Goal: Use online tool/utility: Utilize a website feature to perform a specific function

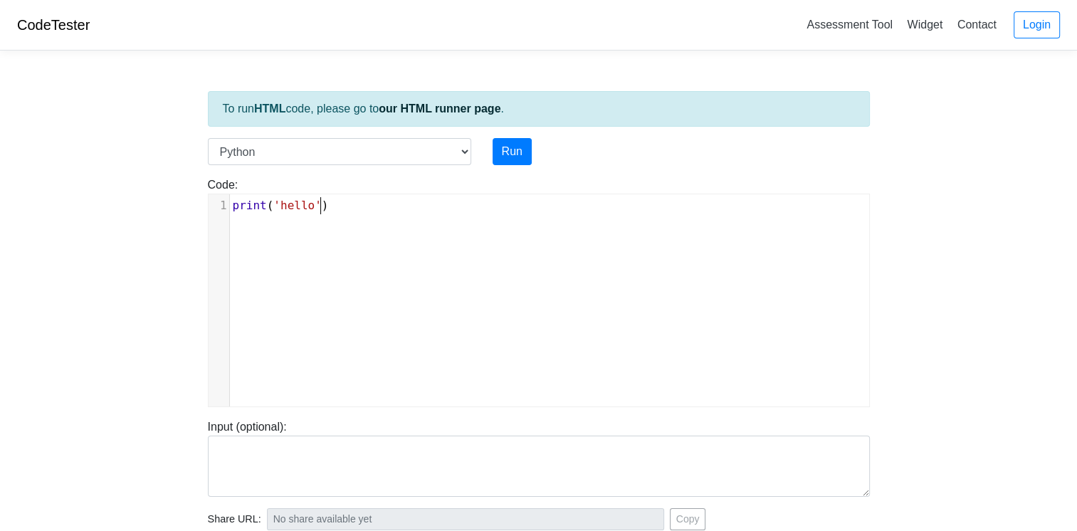
scroll to position [6, 0]
type textarea "print('hello')"
drag, startPoint x: 353, startPoint y: 218, endPoint x: 210, endPoint y: 192, distance: 145.4
click at [210, 194] on div "print('hello') x 1 print ( 'hello' )" at bounding box center [539, 301] width 662 height 214
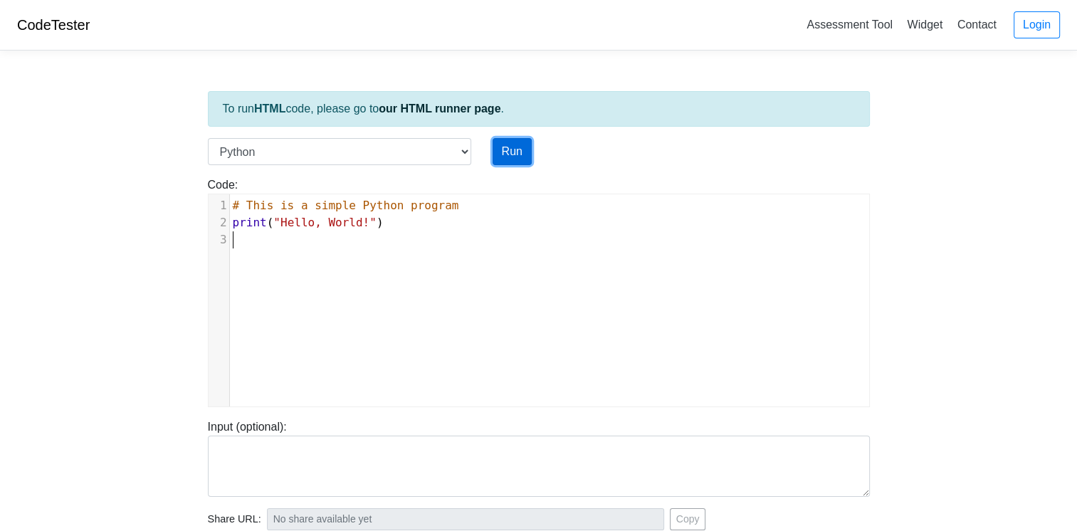
click at [512, 154] on button "Run" at bounding box center [512, 151] width 39 height 27
type input "https://codetester.io/runner?s=04XkVG8yld"
type textarea "Stdout: Hello, World!"
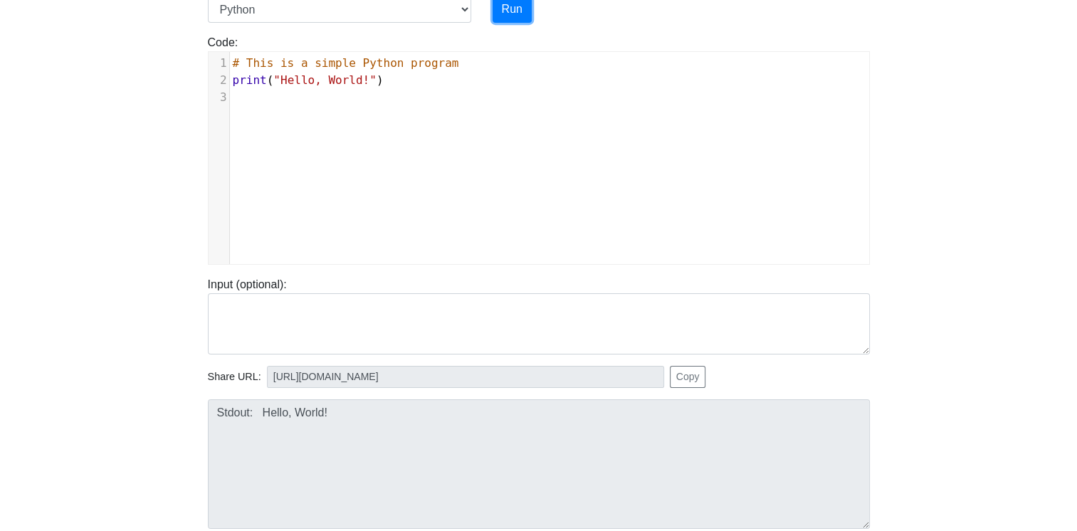
scroll to position [142, 0]
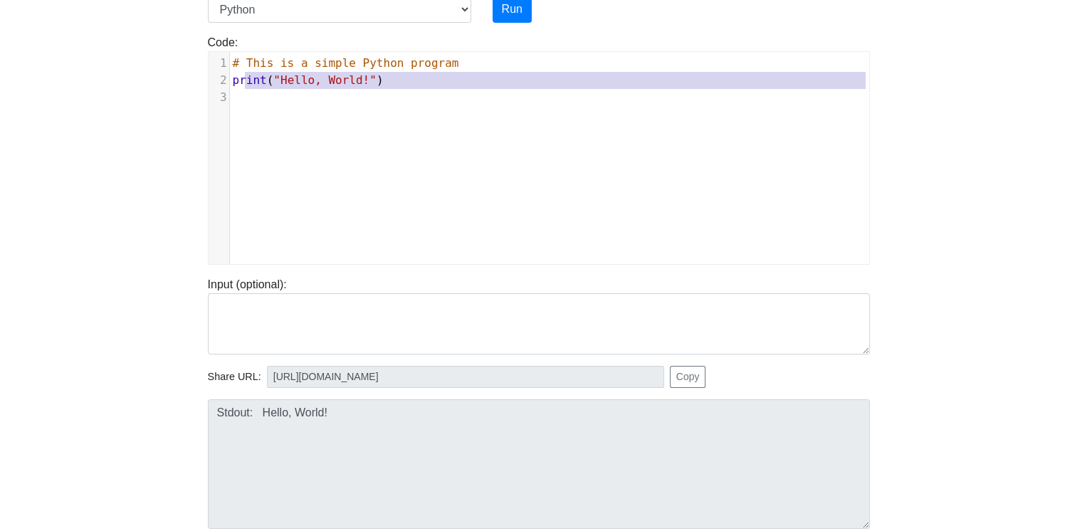
type textarea "# This is a simple Python program print("Hello, World!")"
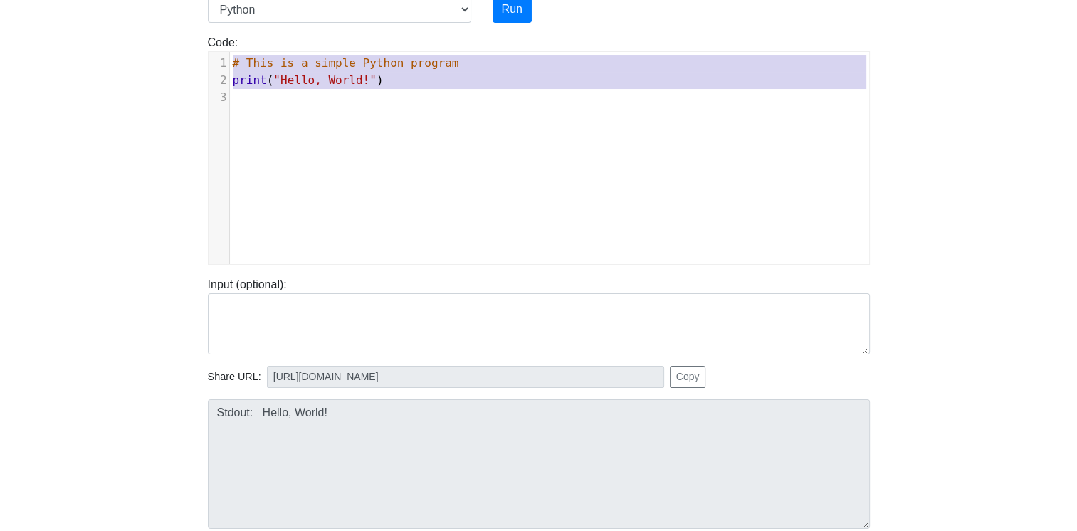
drag, startPoint x: 325, startPoint y: 123, endPoint x: 174, endPoint y: 61, distance: 163.1
click at [174, 61] on body "CodeTester Assessment Tool Widget Contact Login To run HTML code, please go to …" at bounding box center [538, 238] width 1077 height 760
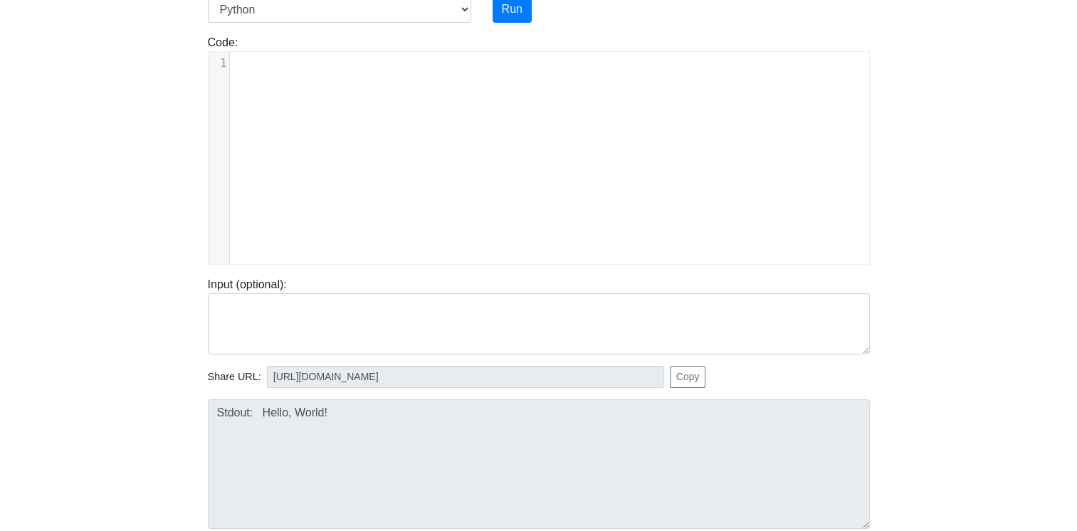
scroll to position [15, 0]
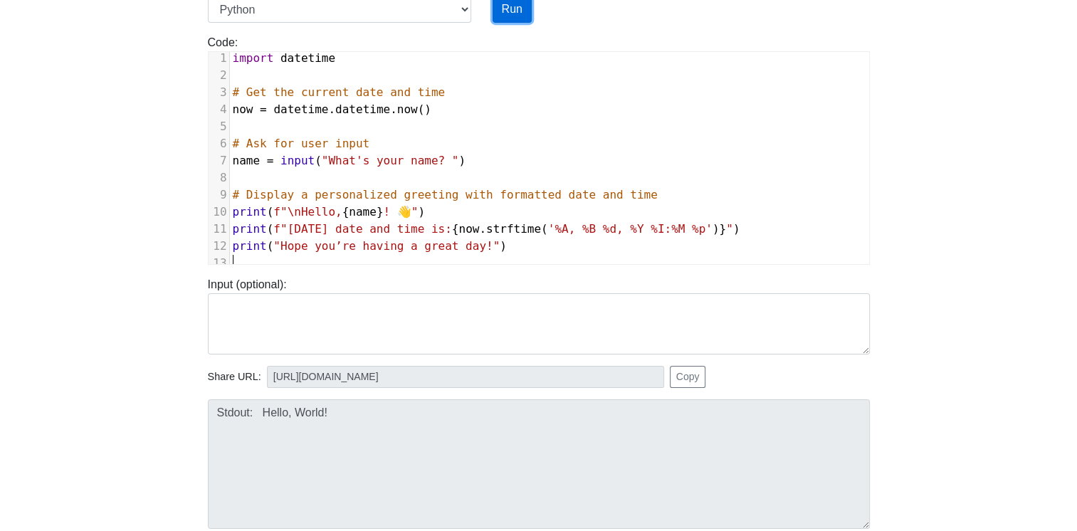
click at [515, 13] on button "Run" at bounding box center [512, 9] width 39 height 27
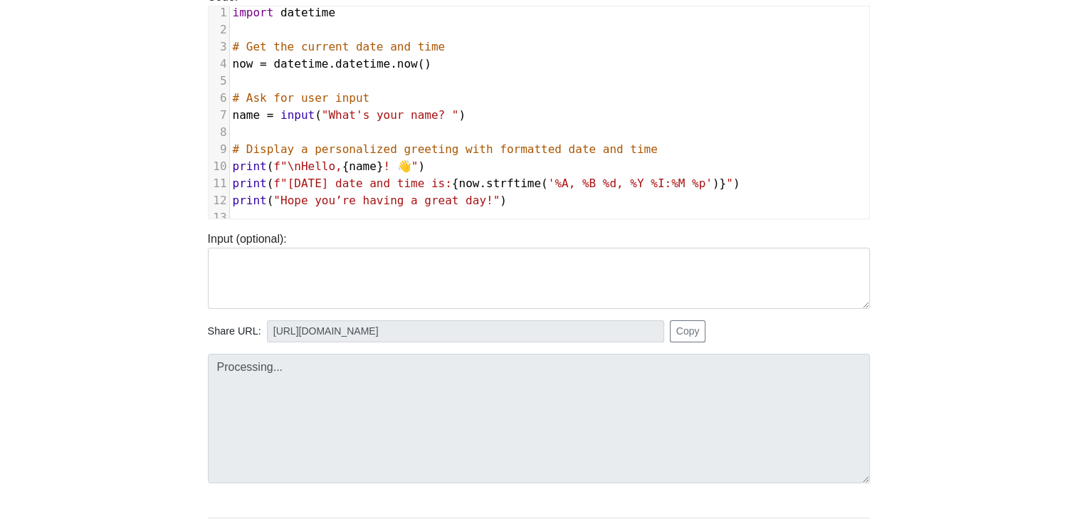
type input "https://codetester.io/runner?s=aklaKvQazM"
type textarea "Submission status: Runtime Error (NZEC) Stdout: What's your name? Stderr: Trace…"
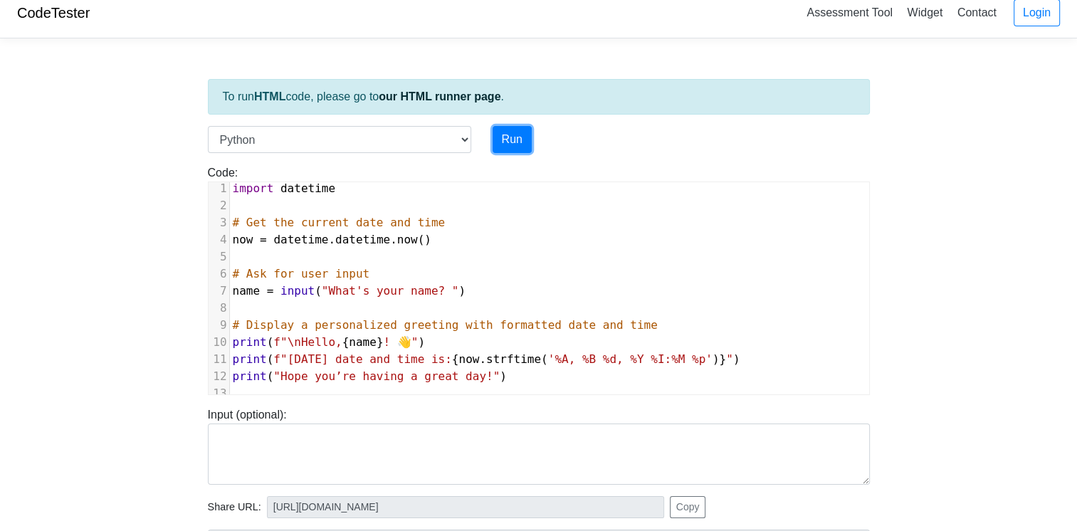
scroll to position [0, 0]
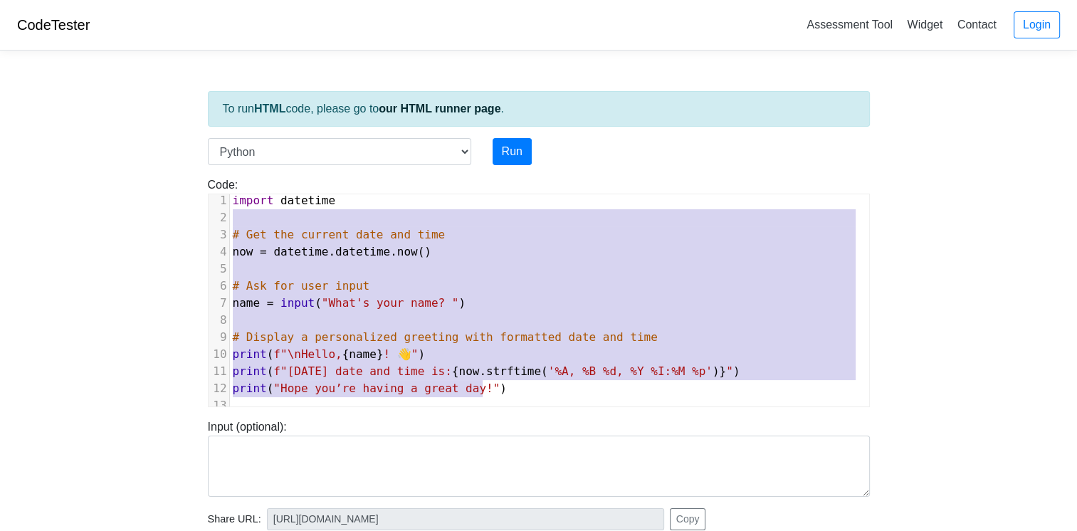
type textarea "import datetime # Get the current date and time now = datetime.datetime.now() #…"
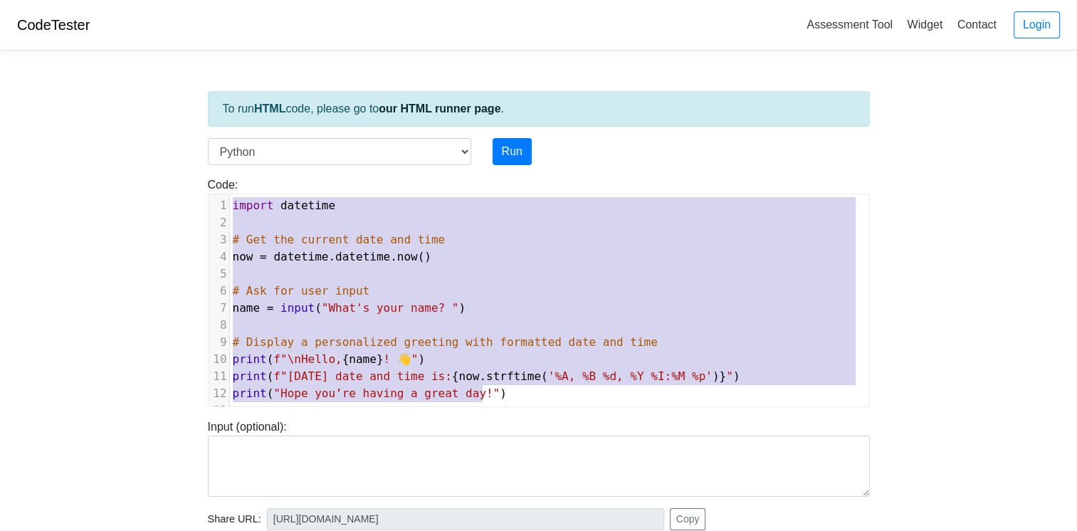
drag, startPoint x: 505, startPoint y: 380, endPoint x: 0, endPoint y: 141, distance: 558.5
click at [0, 141] on html "CodeTester Assessment Tool Widget Contact Login To run HTML code, please go to …" at bounding box center [538, 397] width 1077 height 794
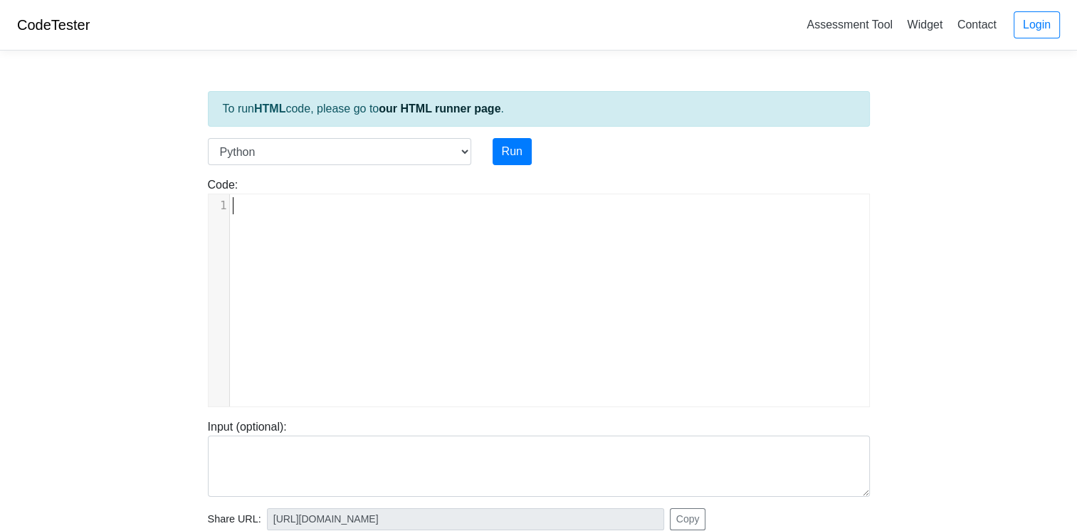
scroll to position [15, 0]
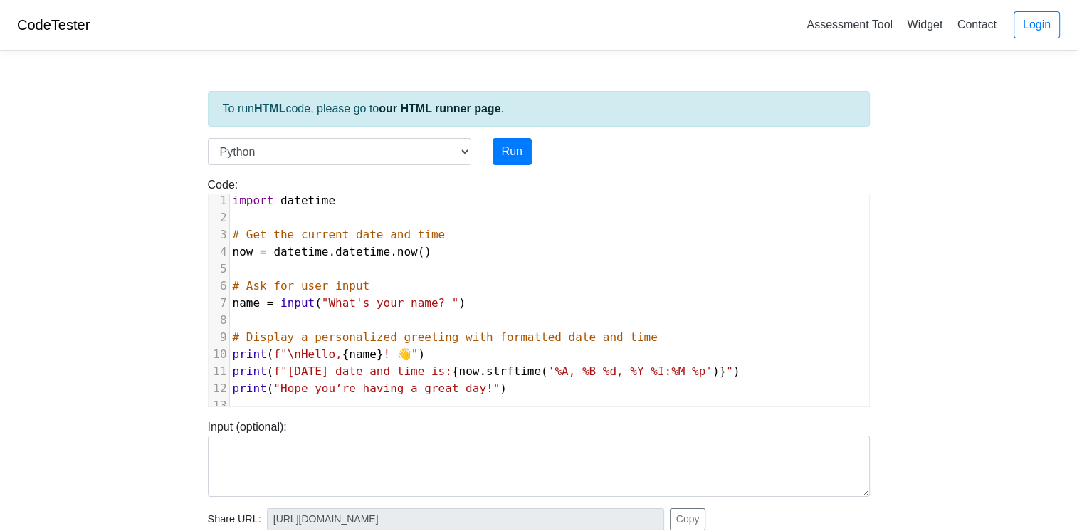
click at [918, 303] on body "CodeTester Assessment Tool Widget Contact Login To run HTML code, please go to …" at bounding box center [538, 380] width 1077 height 760
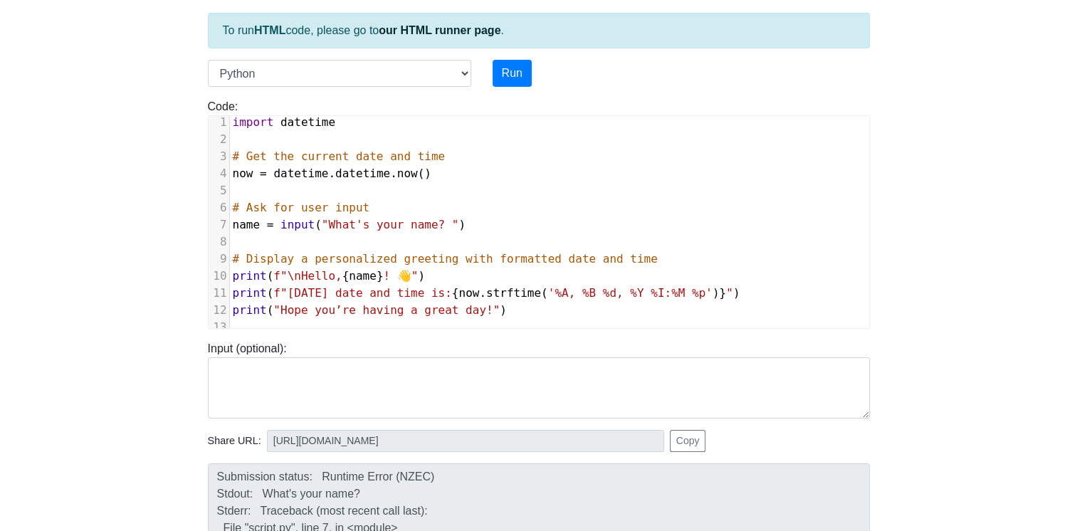
scroll to position [0, 0]
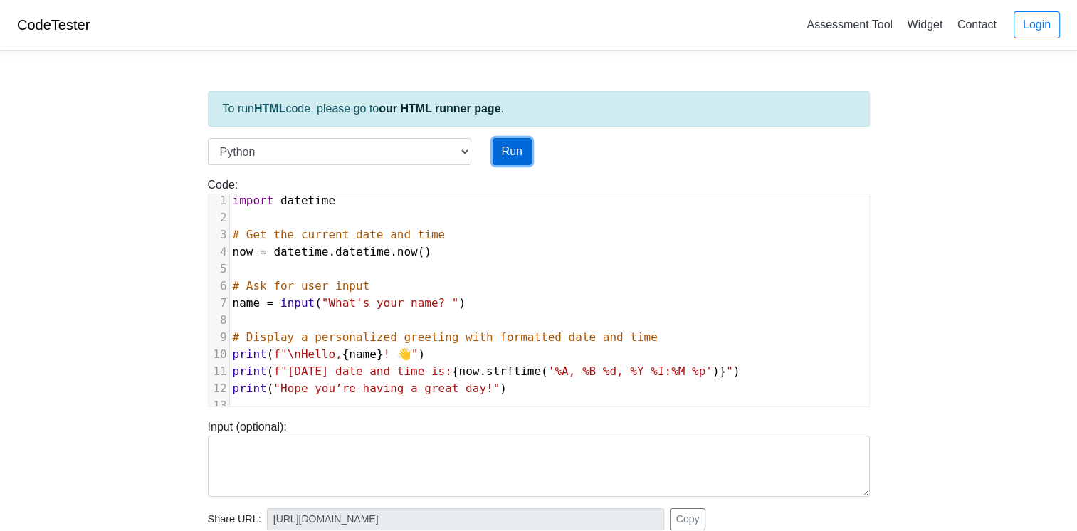
click at [496, 155] on button "Run" at bounding box center [512, 151] width 39 height 27
type input "https://codetester.io/runner?s=GJXedG7GlR"
type textarea "Submission status: Runtime Error (NZEC) Stdout: What's your name? Stderr: Trace…"
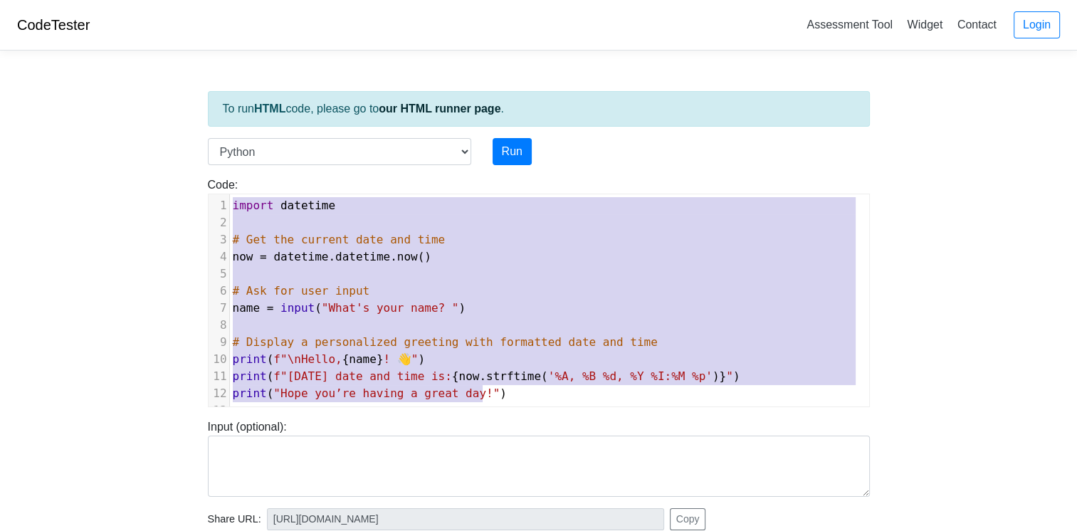
drag, startPoint x: 507, startPoint y: 383, endPoint x: 179, endPoint y: 1, distance: 503.3
click at [0, 0] on html "CodeTester Assessment Tool Widget Contact Login To run HTML code, please go to …" at bounding box center [538, 397] width 1077 height 794
type textarea "\"
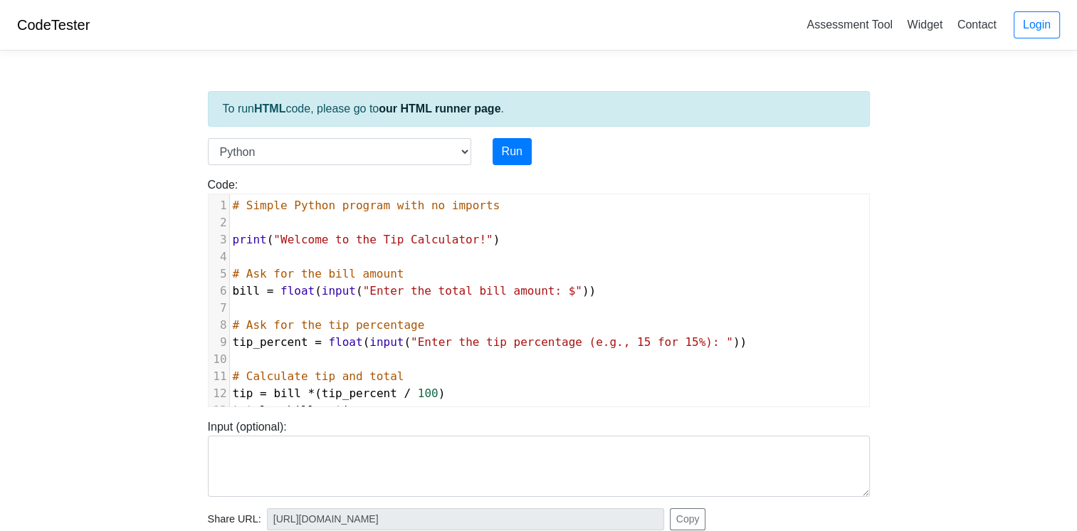
scroll to position [100, 0]
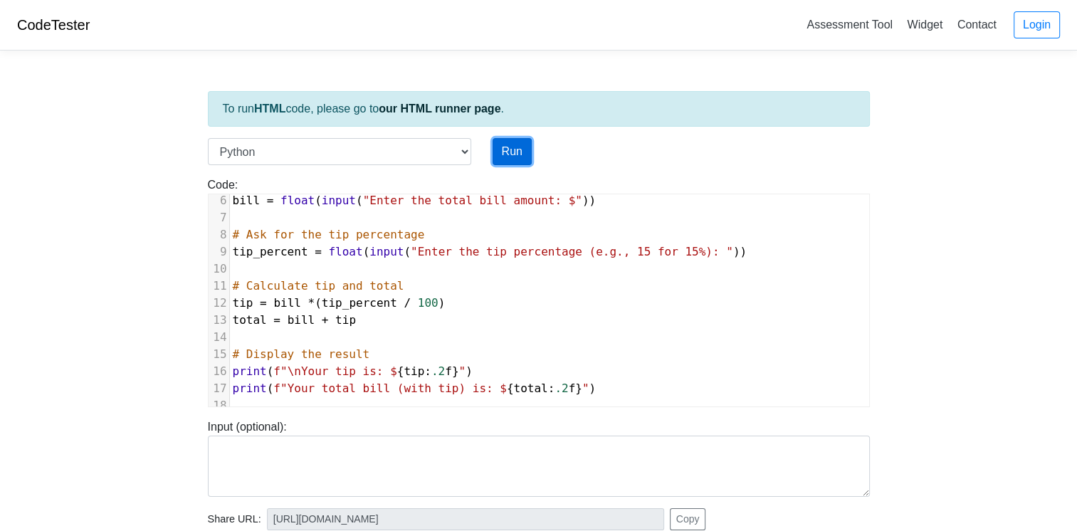
click at [517, 147] on button "Run" at bounding box center [512, 151] width 39 height 27
type input "https://codetester.io/runner?s=e0zydP68Xb"
type textarea "Submission status: Runtime Error (NZEC) Stdout: Welcome to the Tip Calculator! …"
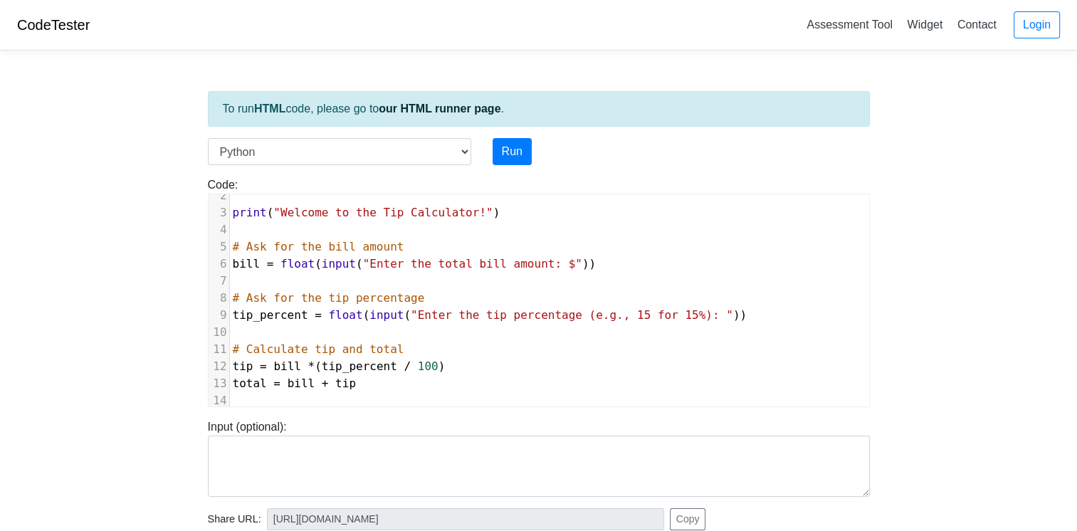
scroll to position [0, 0]
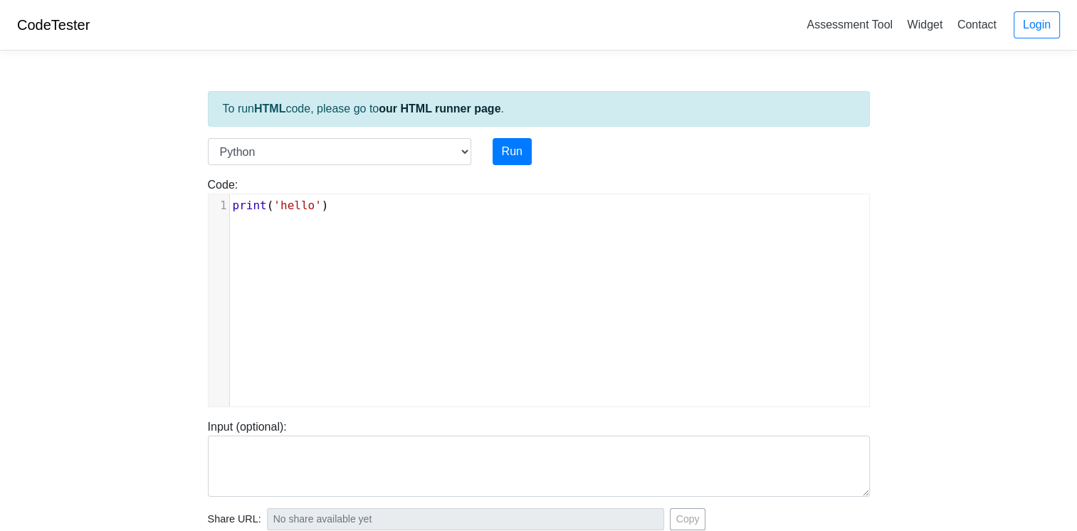
scroll to position [6, 0]
type textarea "print('hello')"
drag, startPoint x: 345, startPoint y: 220, endPoint x: 117, endPoint y: 184, distance: 230.7
click at [117, 184] on body "CodeTester Assessment Tool Widget Contact Login To run HTML code, please go to …" at bounding box center [538, 380] width 1077 height 760
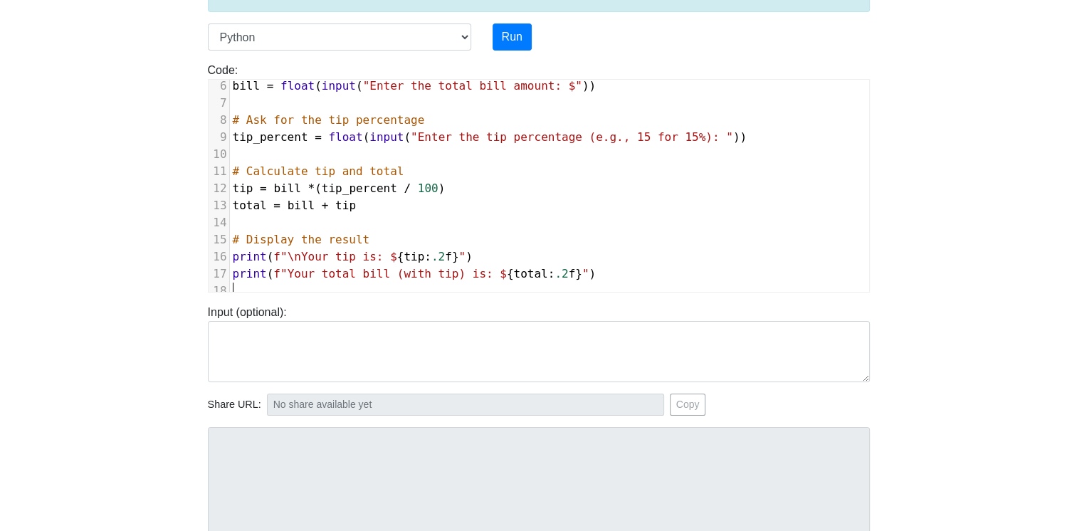
scroll to position [142, 0]
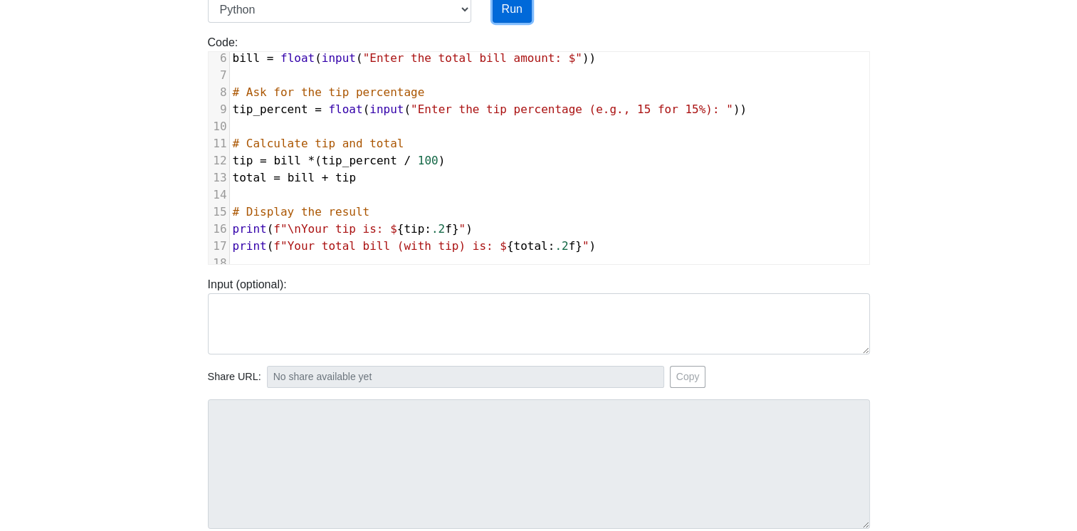
click at [507, 8] on button "Run" at bounding box center [512, 9] width 39 height 27
type input "https://codetester.io/runner?s=yAX75v6qWD"
type textarea "Submission status: Runtime Error (NZEC) Stdout: Welcome to the Tip Calculator! …"
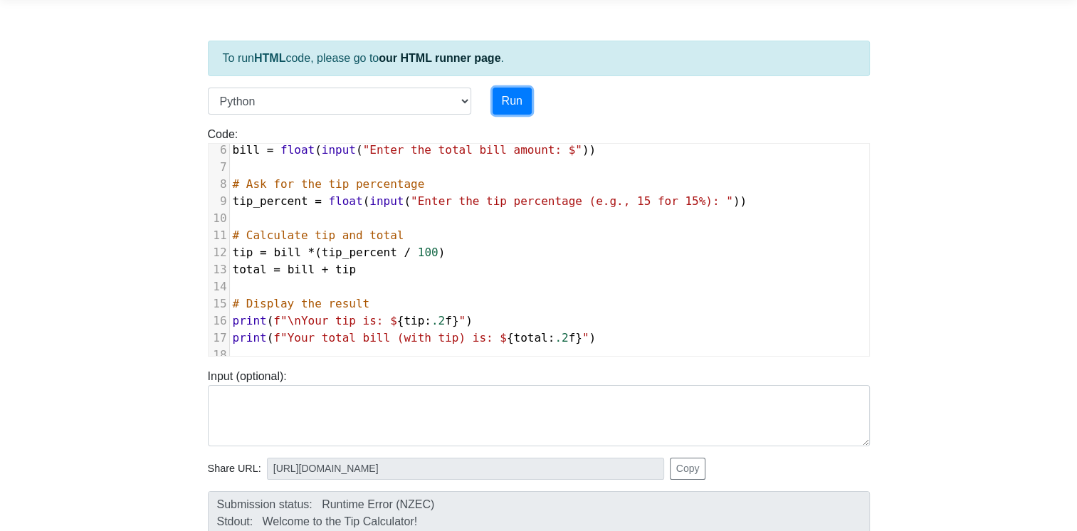
scroll to position [0, 0]
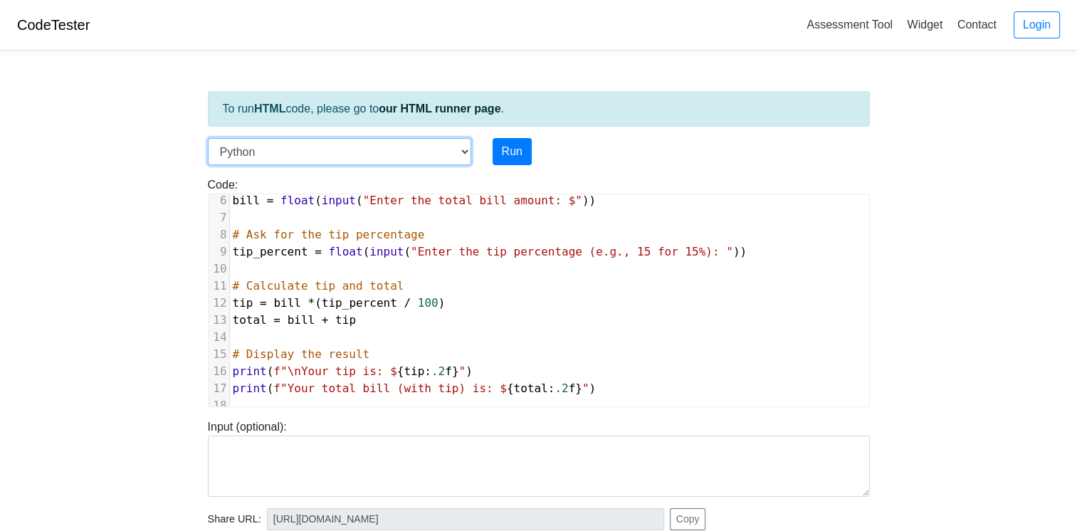
click at [463, 147] on select "C C++ Go Java Javascript Python Ruby" at bounding box center [339, 151] width 263 height 27
select select "java"
click at [208, 138] on select "C C++ Go Java Javascript Python Ruby" at bounding box center [339, 151] width 263 height 27
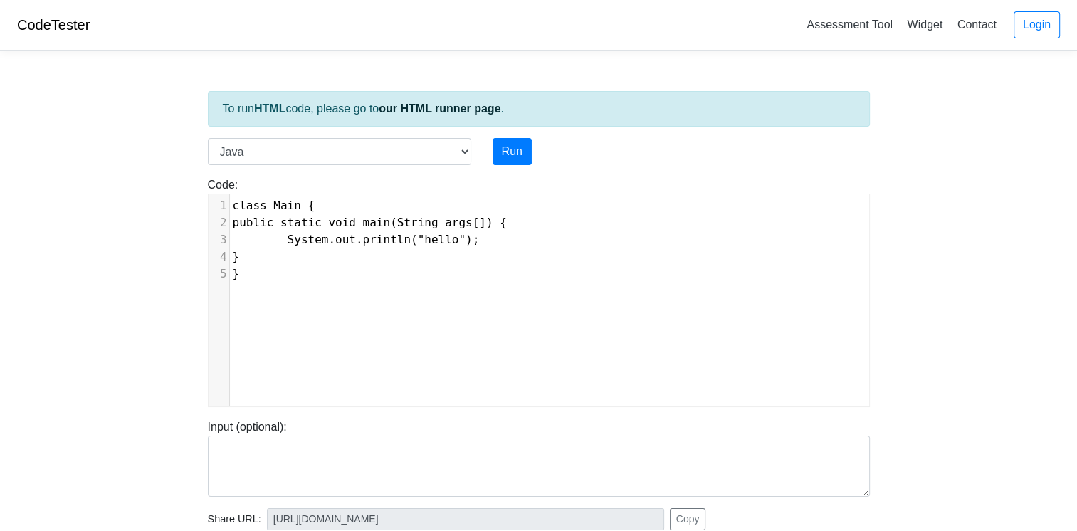
scroll to position [6, 0]
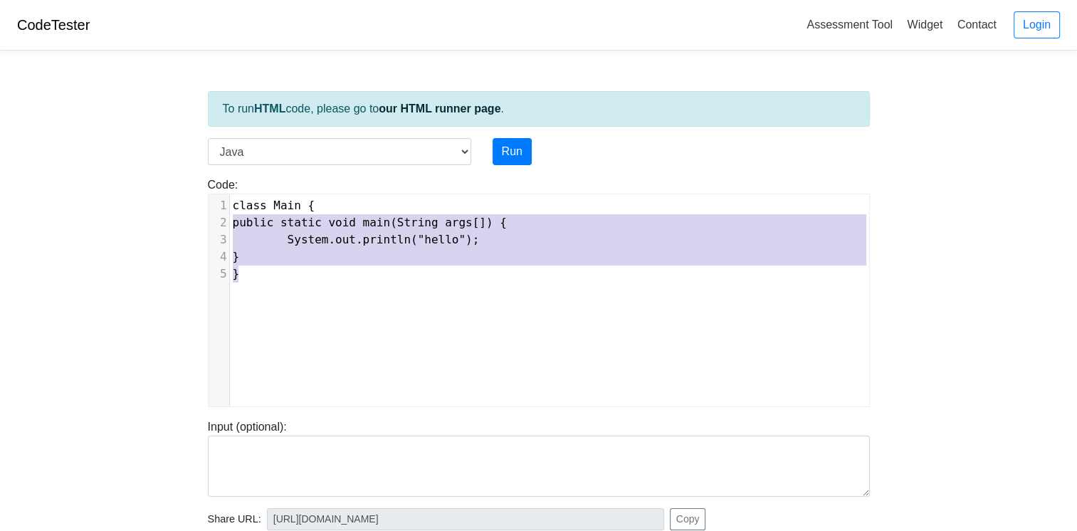
type textarea "class Main { public static void main(String args[]) { System.out.println("hello…"
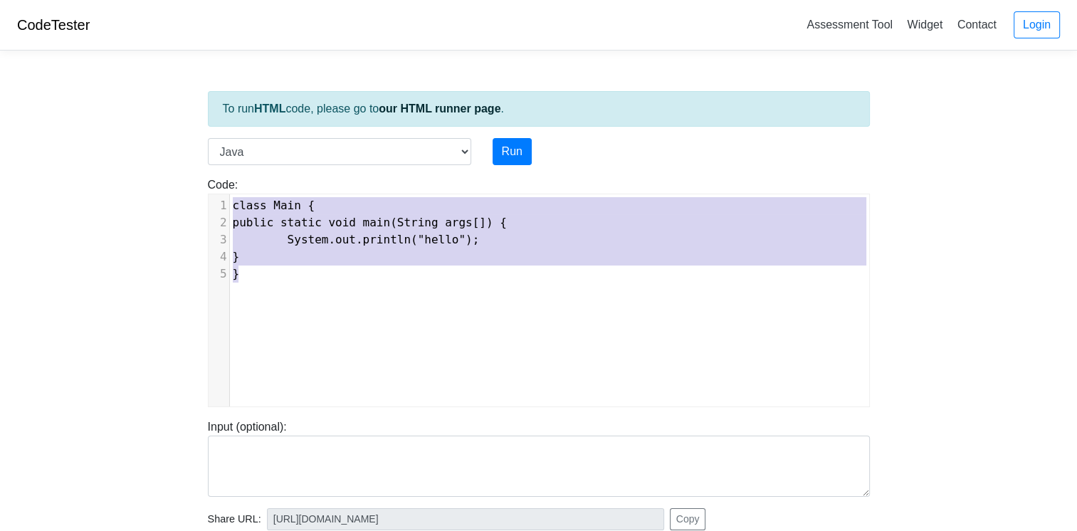
drag, startPoint x: 290, startPoint y: 286, endPoint x: 164, endPoint y: 162, distance: 177.2
click at [164, 162] on body "CodeTester Assessment Tool Widget Contact Login To run HTML code, please go to …" at bounding box center [538, 380] width 1077 height 760
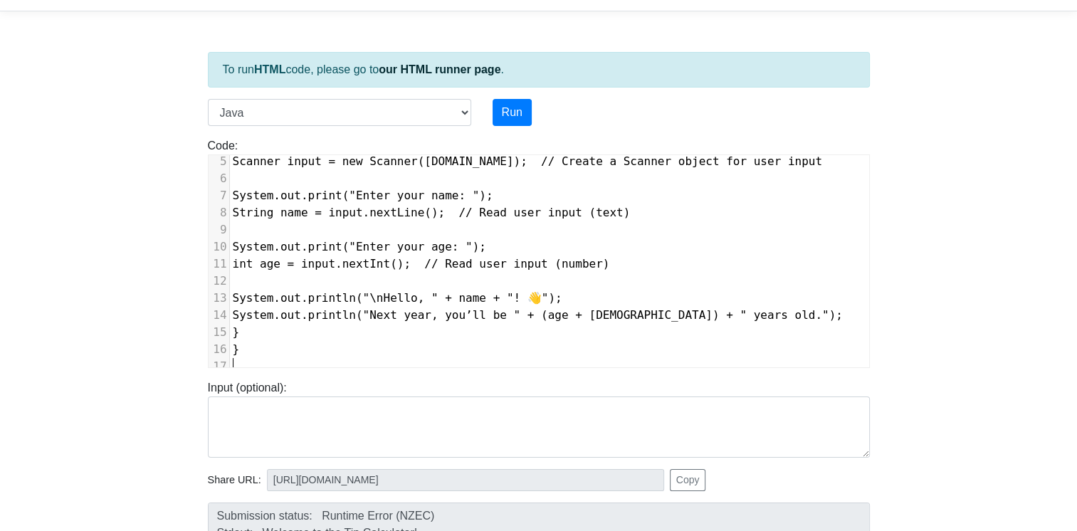
scroll to position [71, 0]
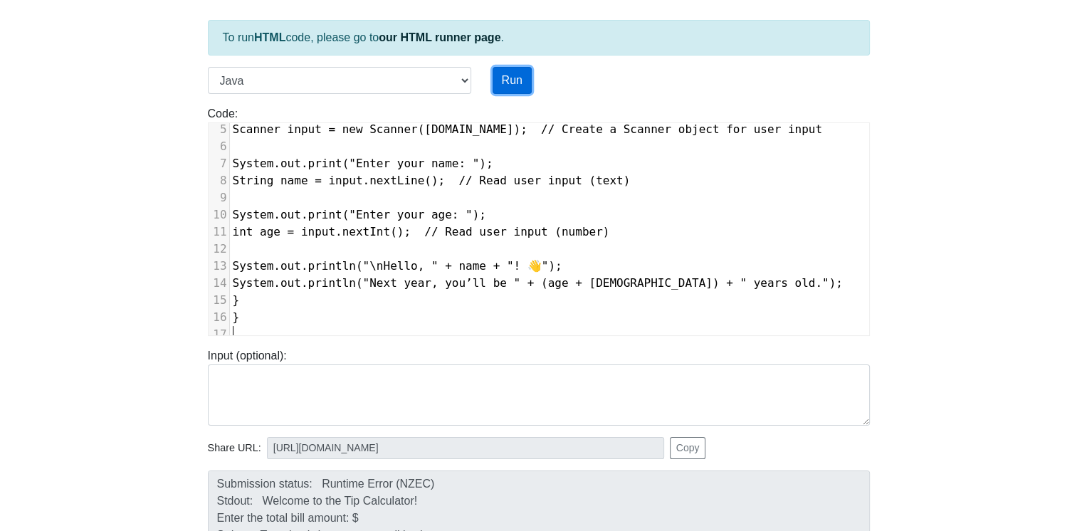
click at [508, 85] on button "Run" at bounding box center [512, 80] width 39 height 27
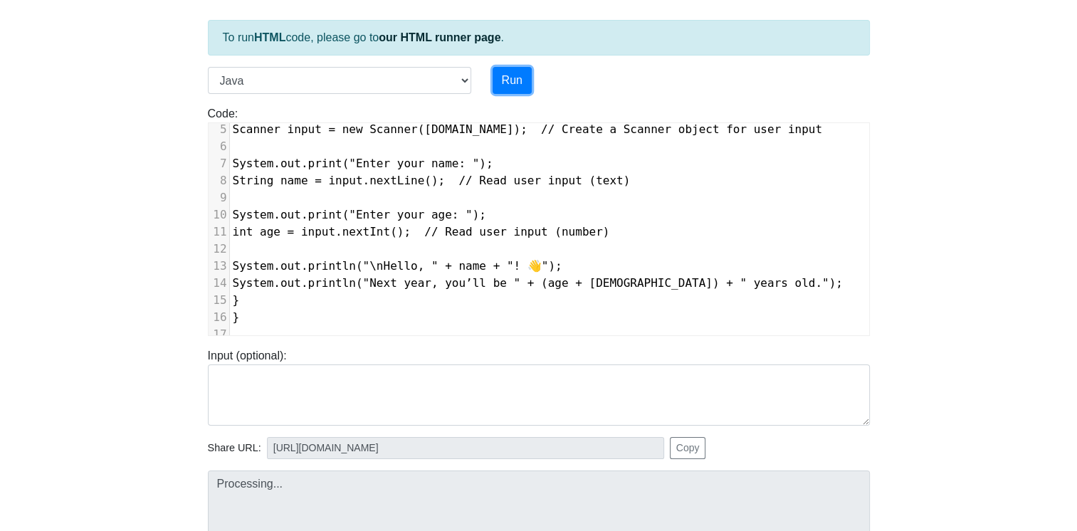
type input "https://codetester.io/runner?s=n0lmJar3Xe"
type textarea "Submission status: Compilation Error Compile Output: Main.java:3: error: class …"
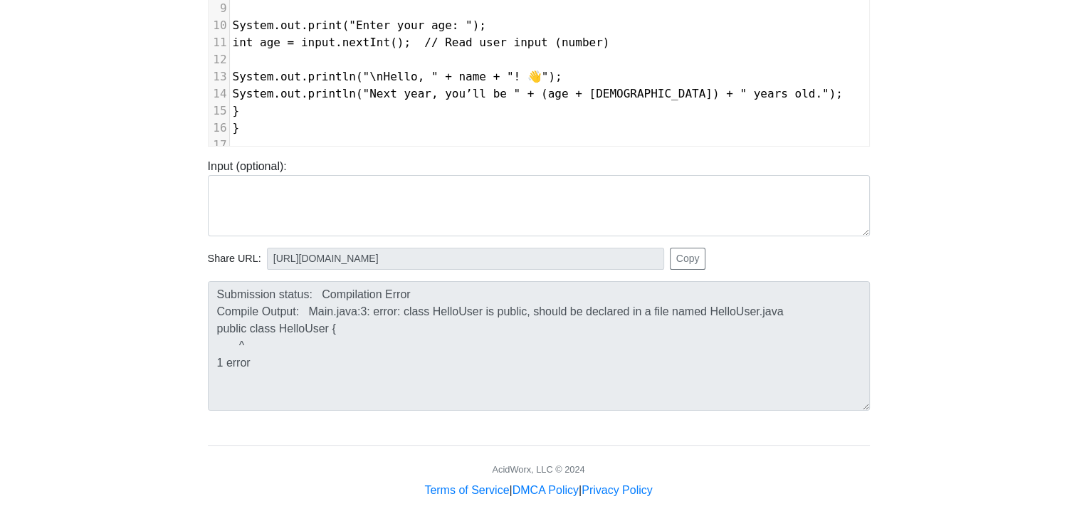
scroll to position [0, 0]
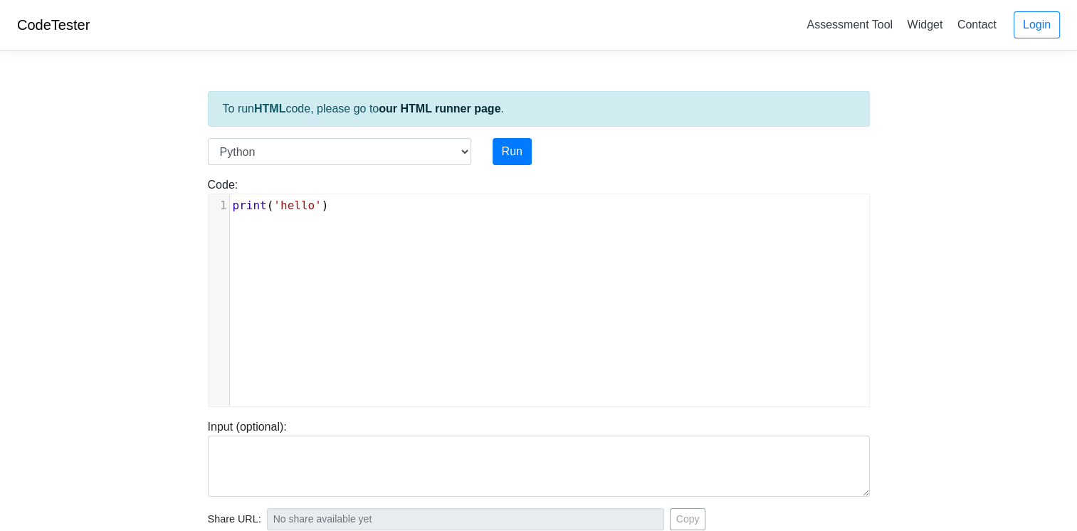
scroll to position [6, 0]
type textarea "print('hello')"
drag, startPoint x: 325, startPoint y: 204, endPoint x: 121, endPoint y: 182, distance: 204.7
click at [122, 183] on body "CodeTester Assessment Tool Widget Contact Login To run HTML code, please go to …" at bounding box center [538, 380] width 1077 height 760
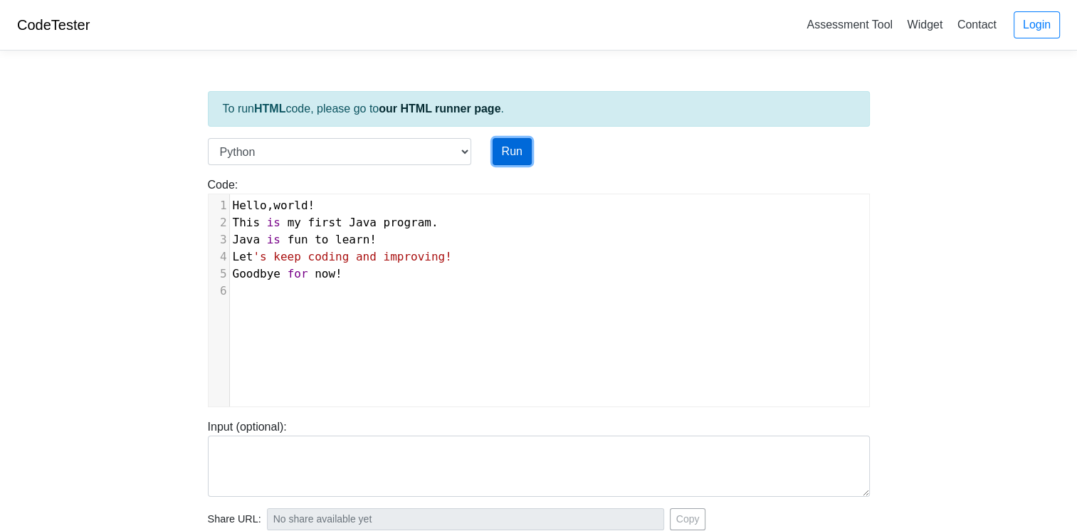
click at [510, 155] on button "Run" at bounding box center [512, 151] width 39 height 27
type input "https://codetester.io/runner?s=D9lp157NXn"
type textarea "Submission status: Runtime Error (NZEC) Stderr: File "script.py", line 1 Hello,…"
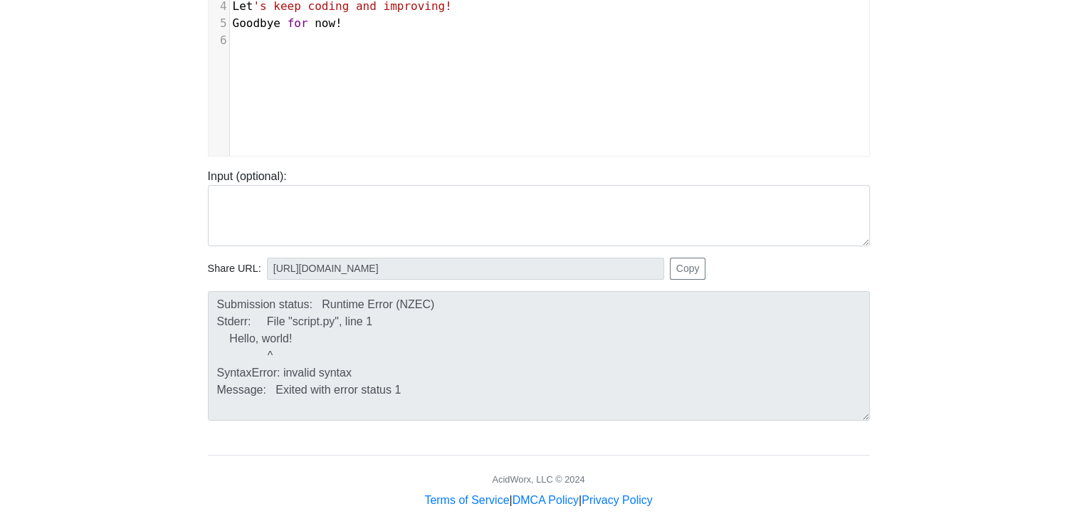
scroll to position [261, 0]
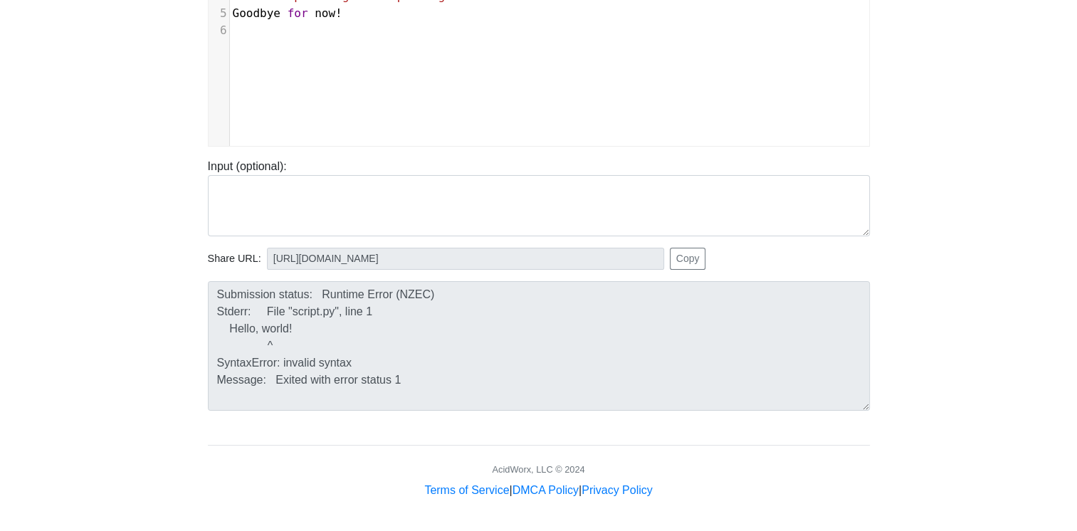
click at [152, 286] on body "CodeTester Assessment Tool Widget Contact Login To run HTML code, please go to …" at bounding box center [538, 119] width 1077 height 760
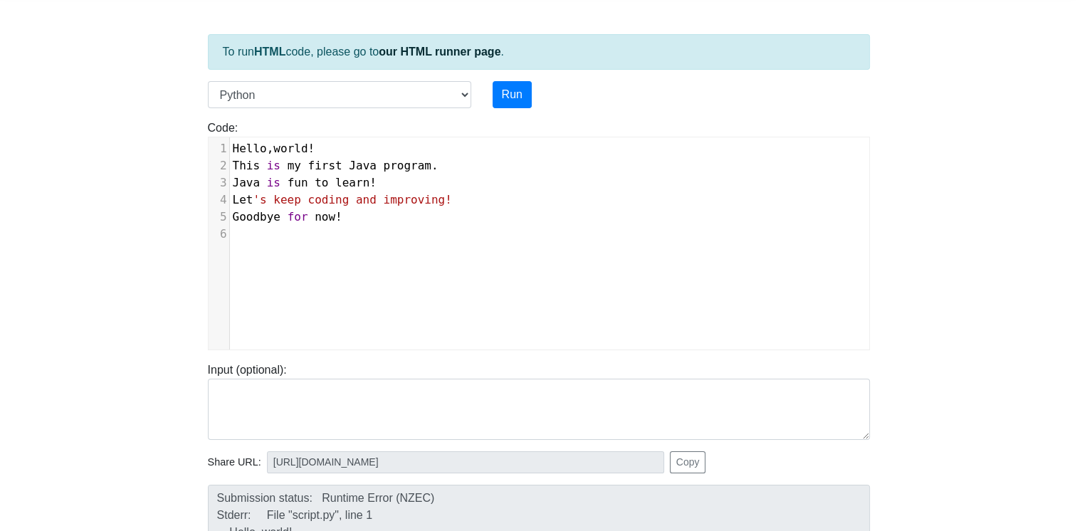
scroll to position [0, 0]
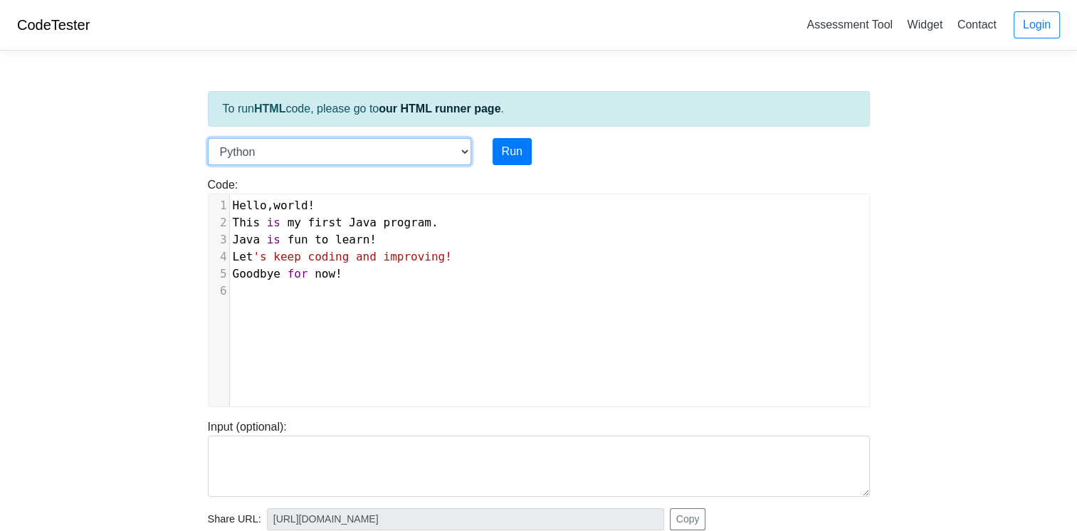
click at [463, 150] on select "C C++ Go Java Javascript Python Ruby" at bounding box center [339, 151] width 263 height 27
select select "java"
click at [208, 138] on select "C C++ Go Java Javascript Python Ruby" at bounding box center [339, 151] width 263 height 27
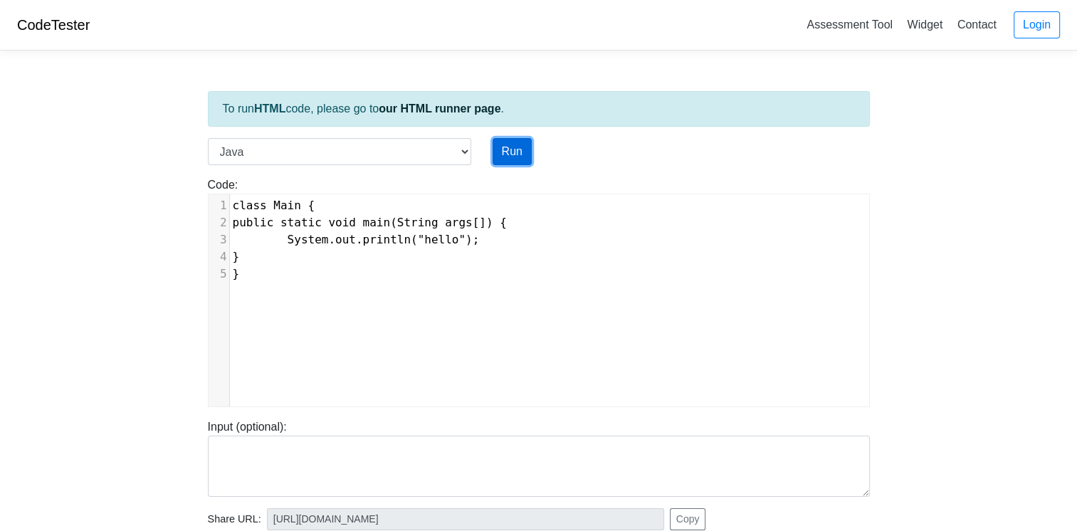
click at [511, 151] on button "Run" at bounding box center [512, 151] width 39 height 27
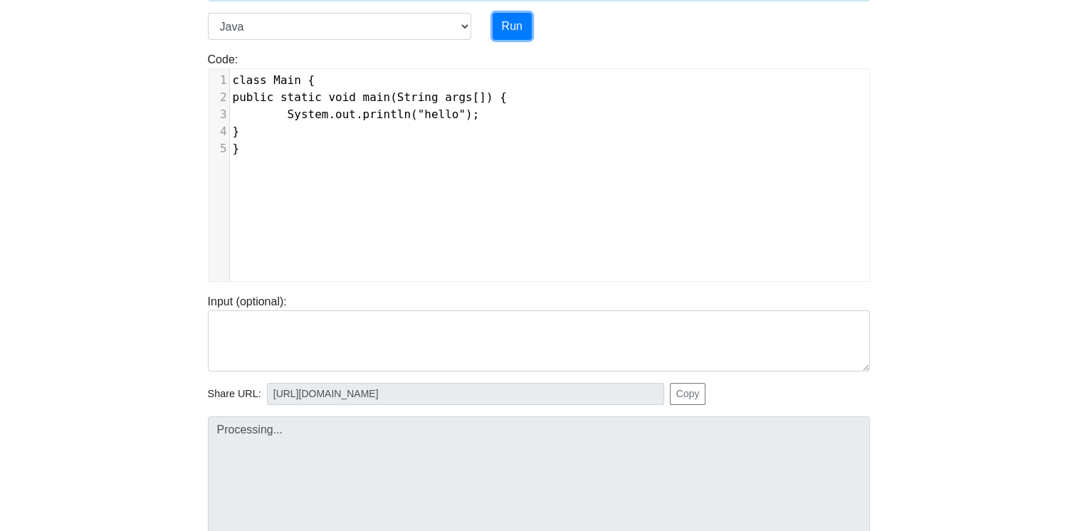
scroll to position [214, 0]
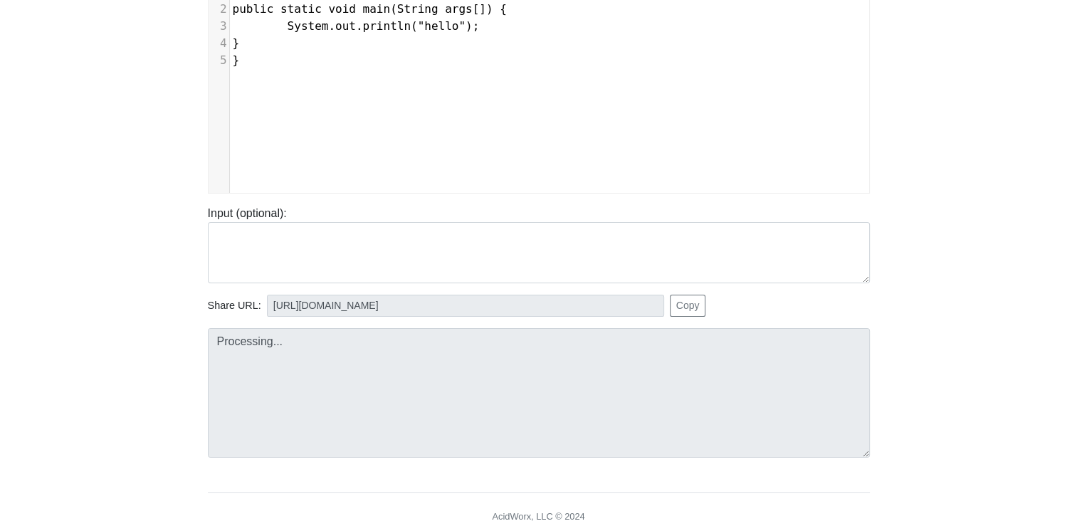
type input "https://codetester.io/runner?s=mVzEEOgoze"
type textarea "Stdout: hello"
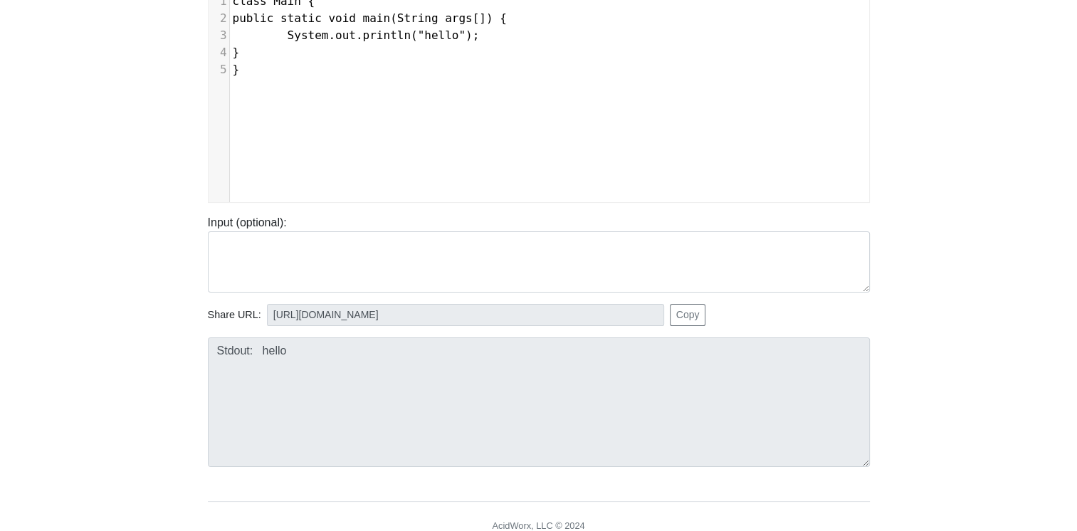
scroll to position [71, 0]
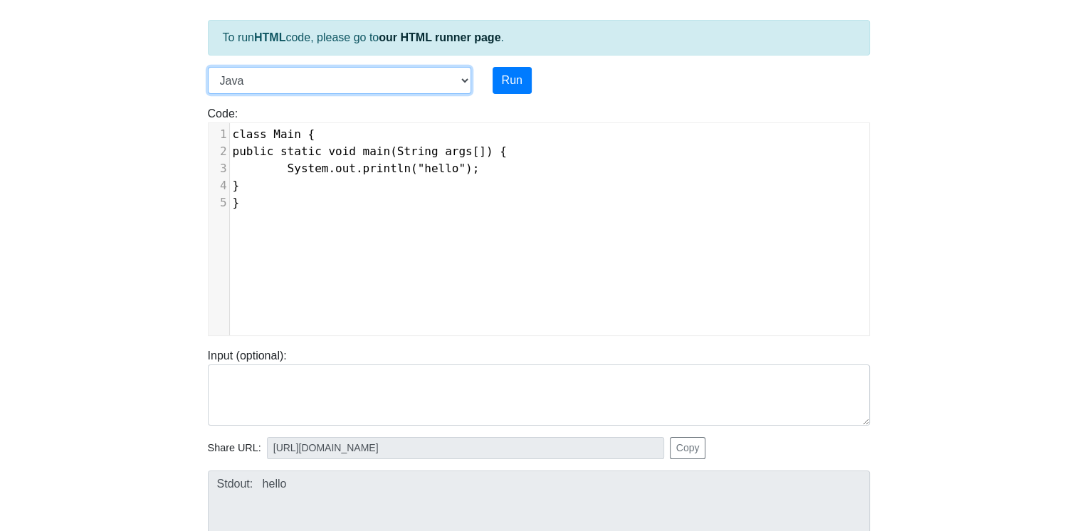
click at [468, 81] on select "C C++ Go Java Javascript Python Ruby" at bounding box center [339, 80] width 263 height 27
select select "python"
click at [208, 67] on select "C C++ Go Java Javascript Python Ruby" at bounding box center [339, 80] width 263 height 27
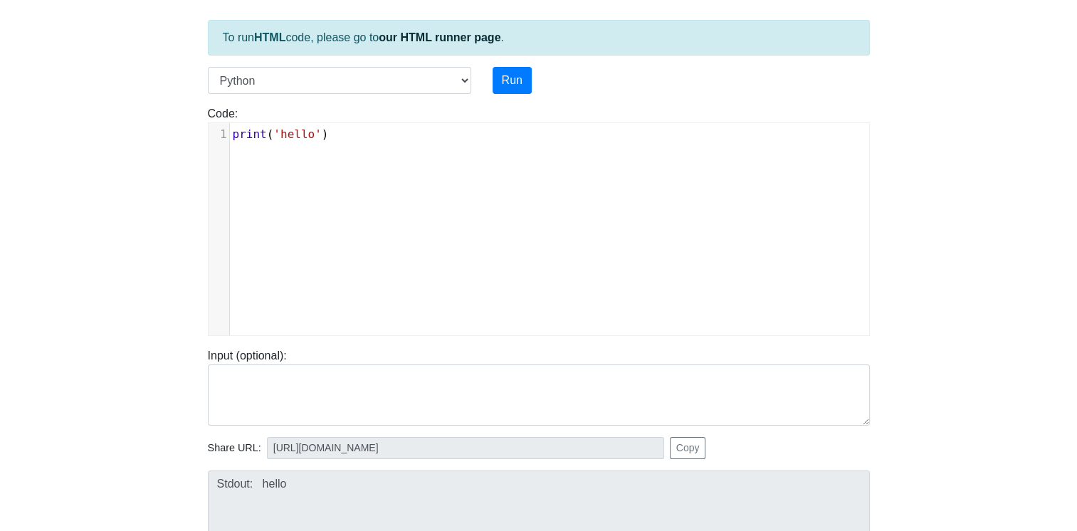
scroll to position [6, 0]
type textarea "print('hello')"
drag, startPoint x: 333, startPoint y: 140, endPoint x: 199, endPoint y: 122, distance: 135.0
click at [202, 122] on div "Code: print('hello') print('hello') x 1 print ( 'hello' )" at bounding box center [538, 220] width 683 height 231
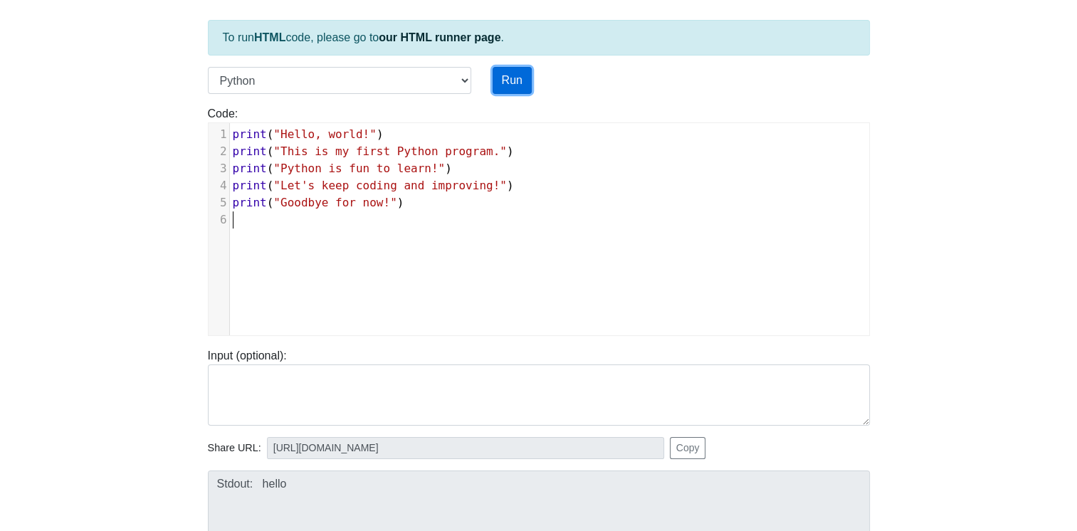
click at [519, 80] on button "Run" at bounding box center [512, 80] width 39 height 27
type input "https://codetester.io/runner?s=mqlVDmKgzy"
type textarea "Stdout: Hello, world! This is my first Python program. Python is fun to learn! …"
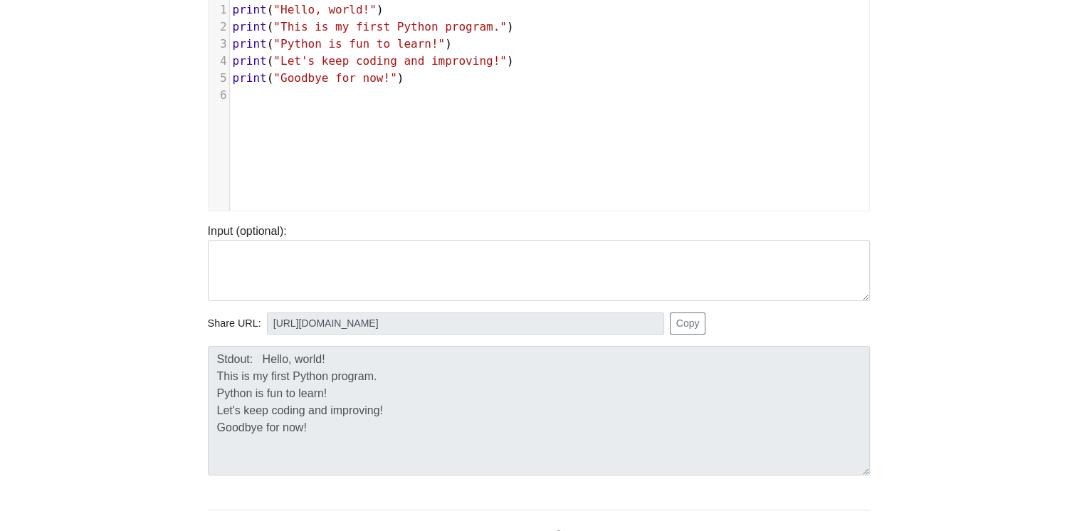
scroll to position [214, 0]
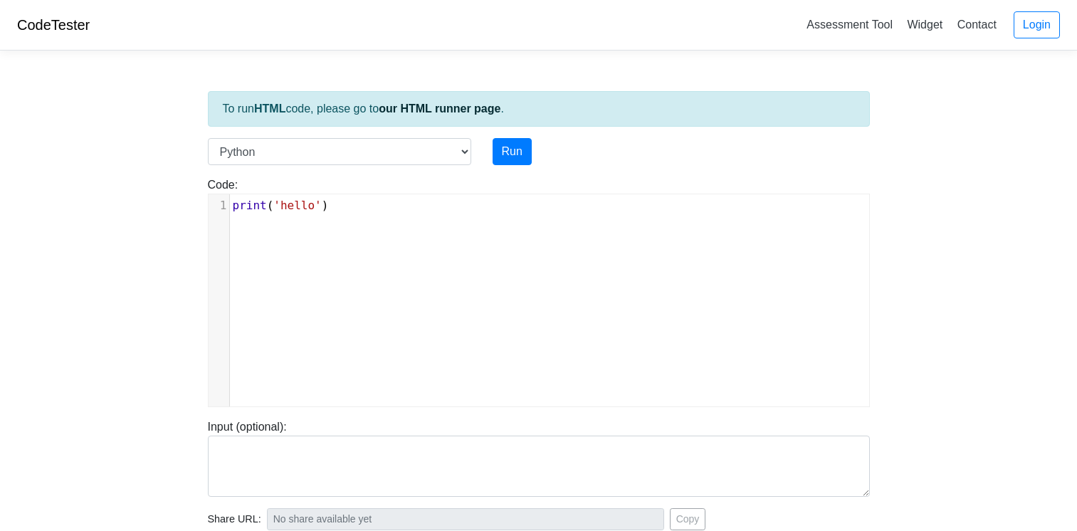
scroll to position [214, 0]
